Goal: Transaction & Acquisition: Purchase product/service

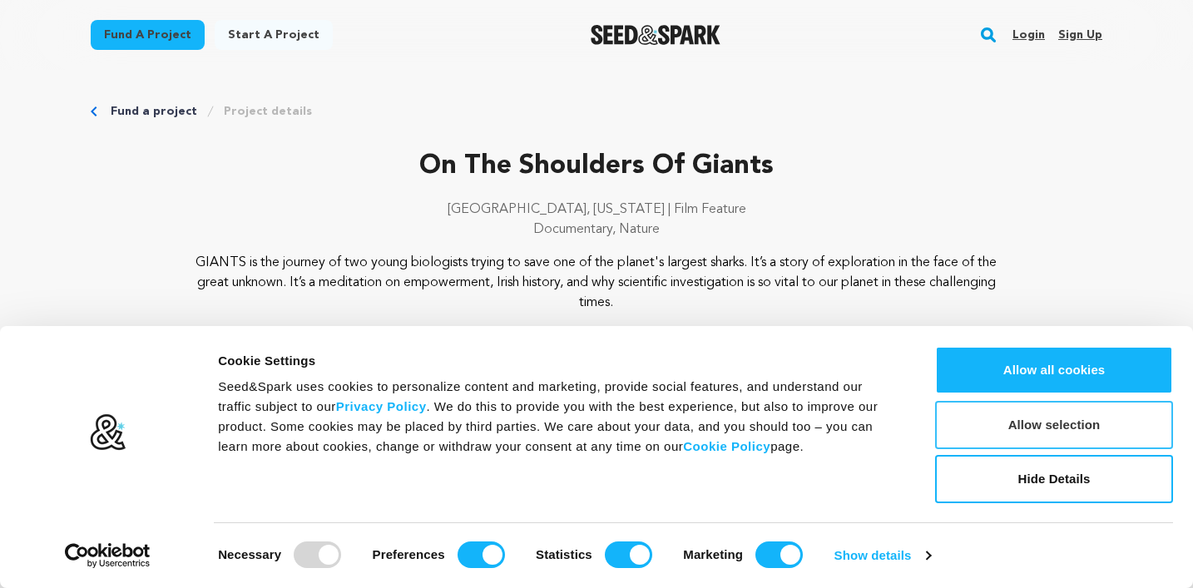
click at [961, 426] on button "Allow selection" at bounding box center [1054, 425] width 238 height 48
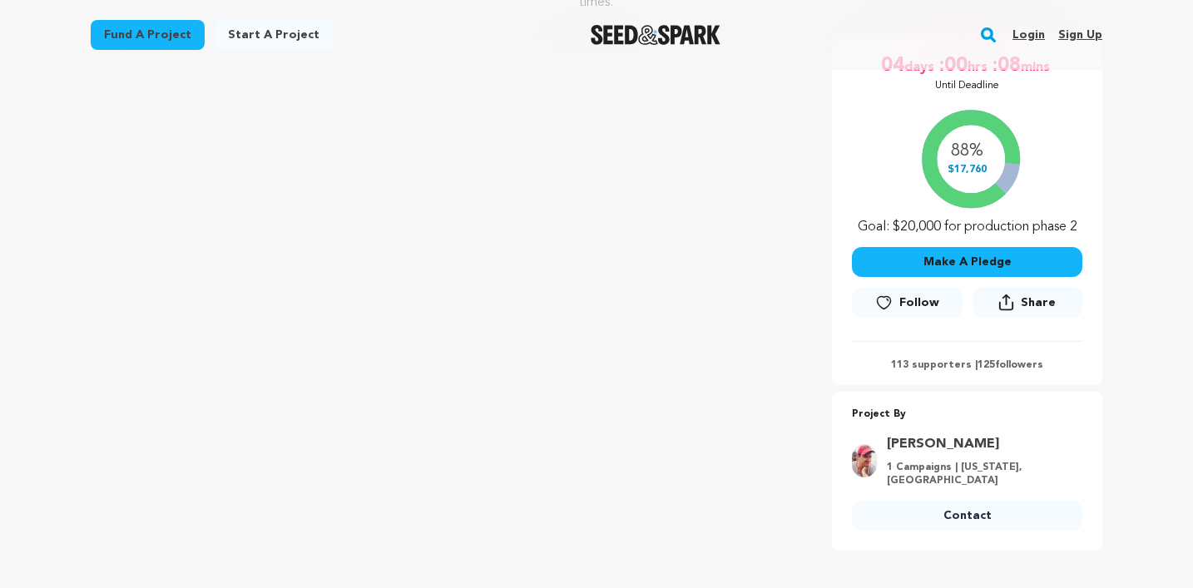
scroll to position [303, 0]
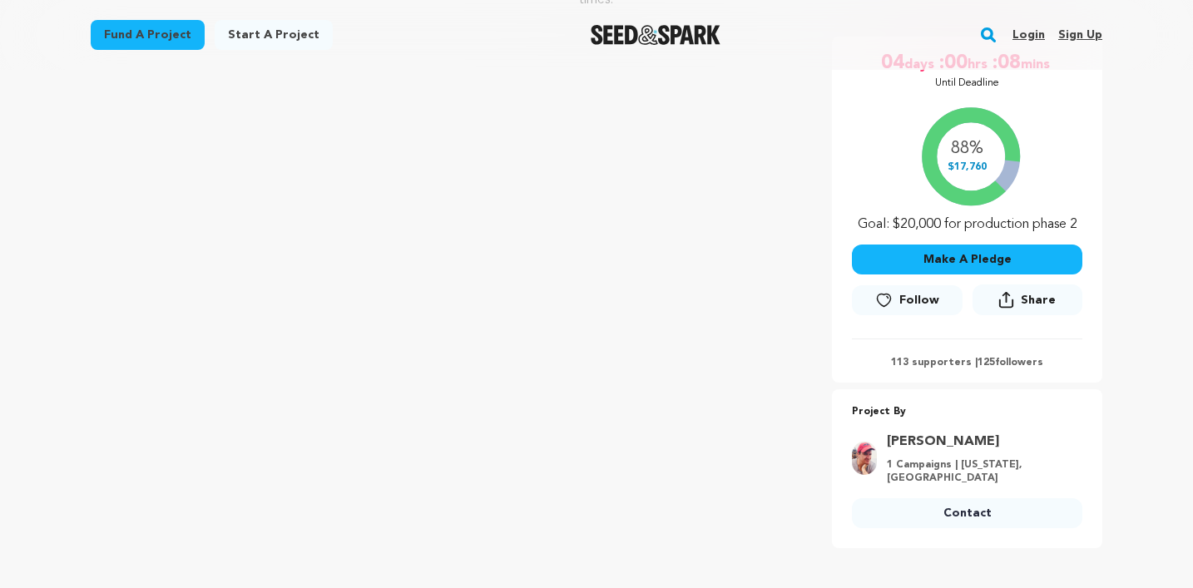
click at [972, 266] on button "Make A Pledge" at bounding box center [967, 260] width 230 height 30
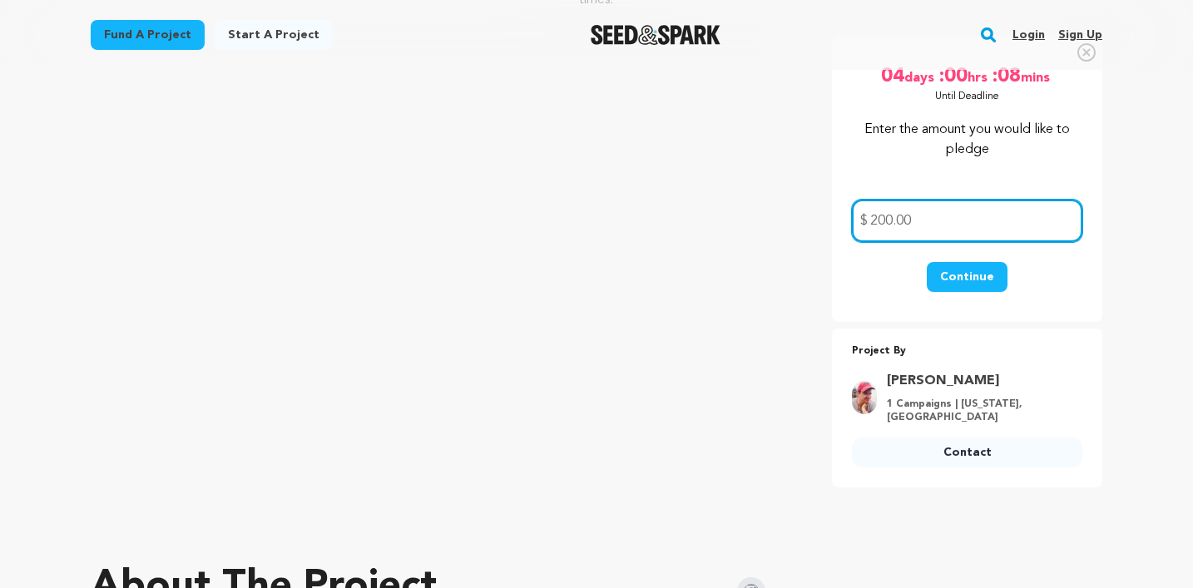
type input "200.00"
click at [966, 274] on button "Continue" at bounding box center [966, 277] width 81 height 30
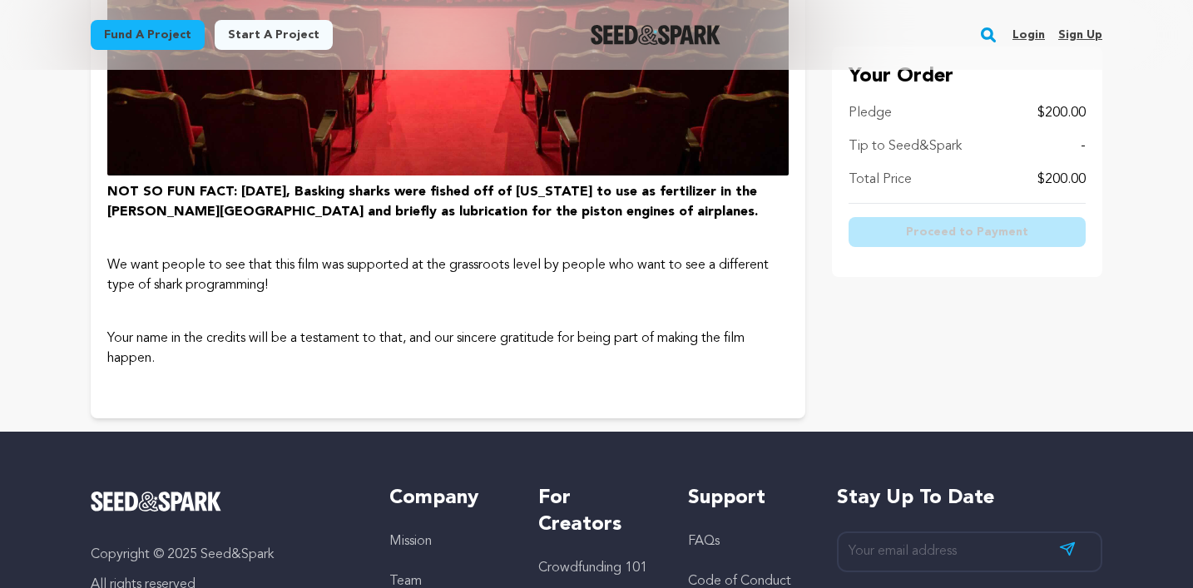
scroll to position [3897, 0]
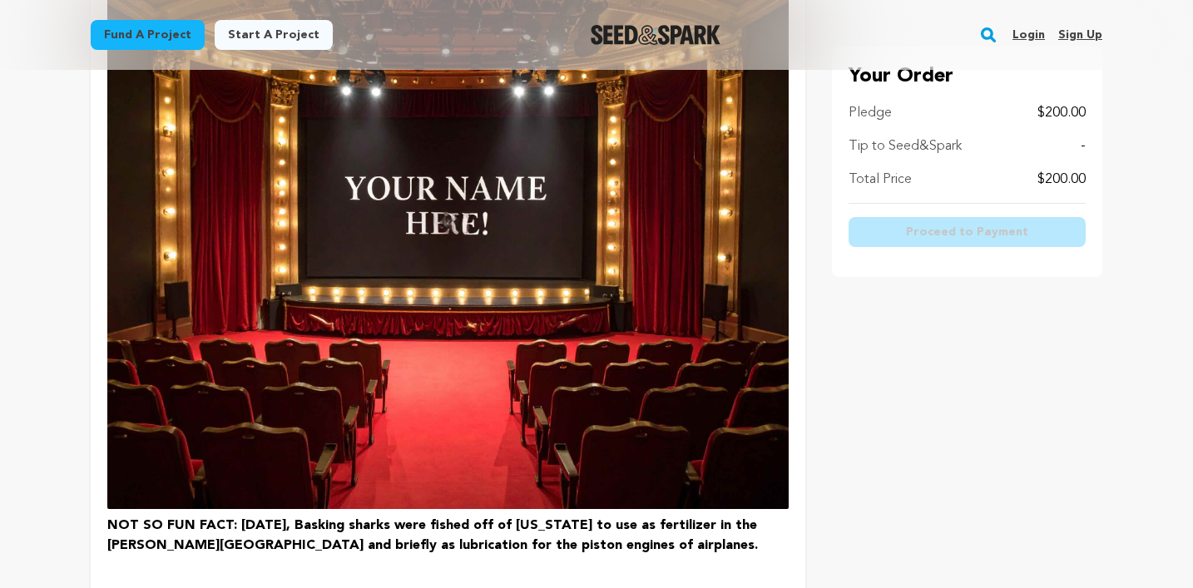
click at [617, 291] on img at bounding box center [447, 243] width 681 height 530
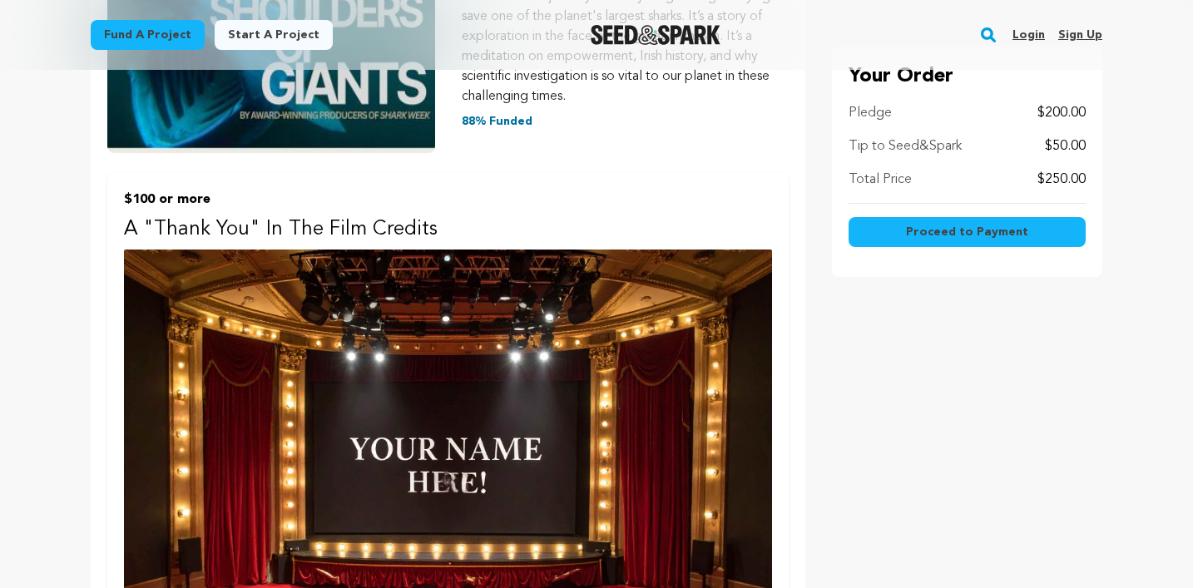
scroll to position [383, 0]
